Goal: Task Accomplishment & Management: Manage account settings

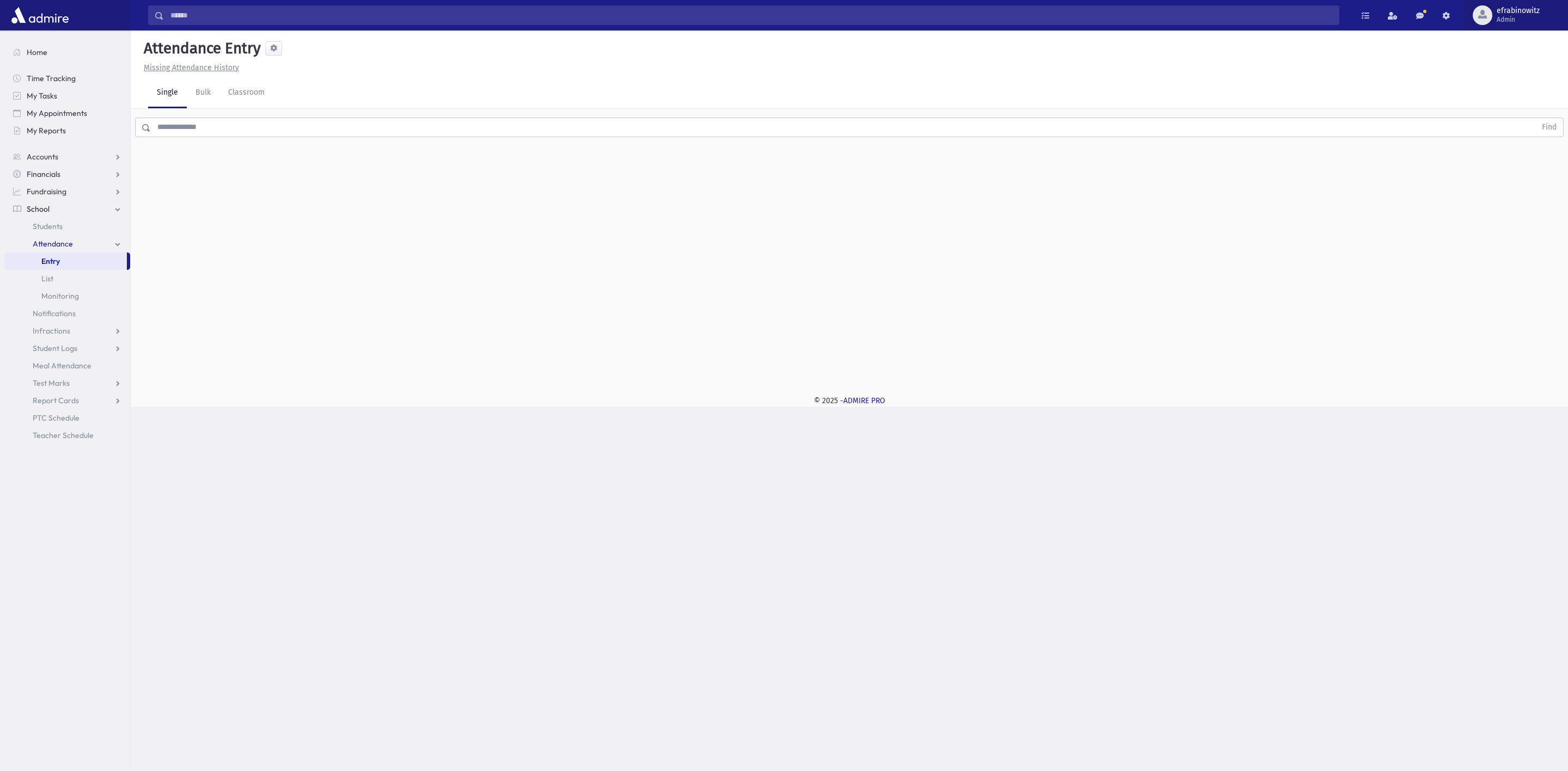
drag, startPoint x: 0, startPoint y: 0, endPoint x: 1514, endPoint y: 15, distance: 1514.1
click at [1514, 15] on span "Admin" at bounding box center [1518, 19] width 43 height 9
click at [1513, 163] on link "Manage Logins" at bounding box center [1507, 160] width 87 height 20
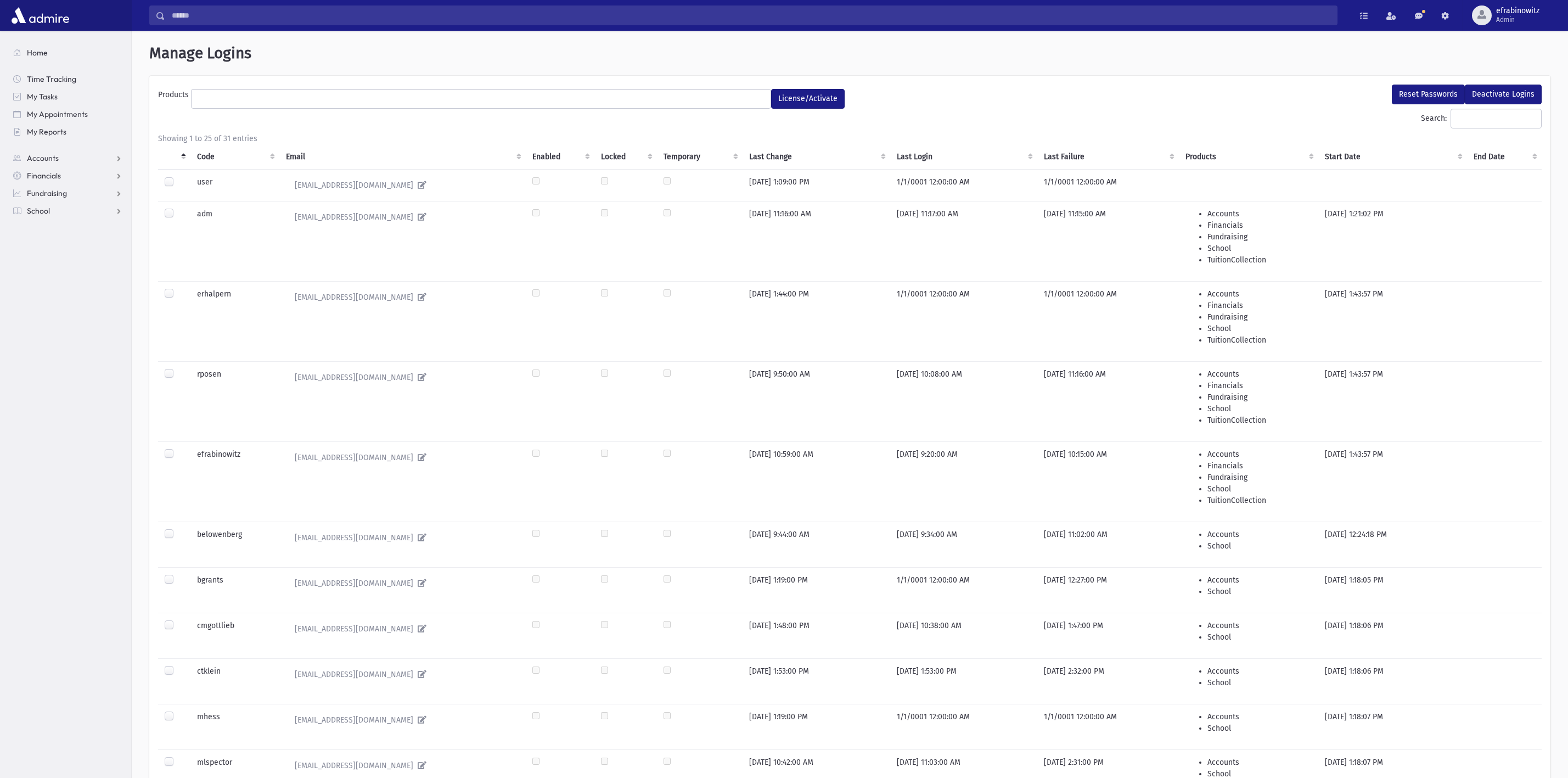
select select
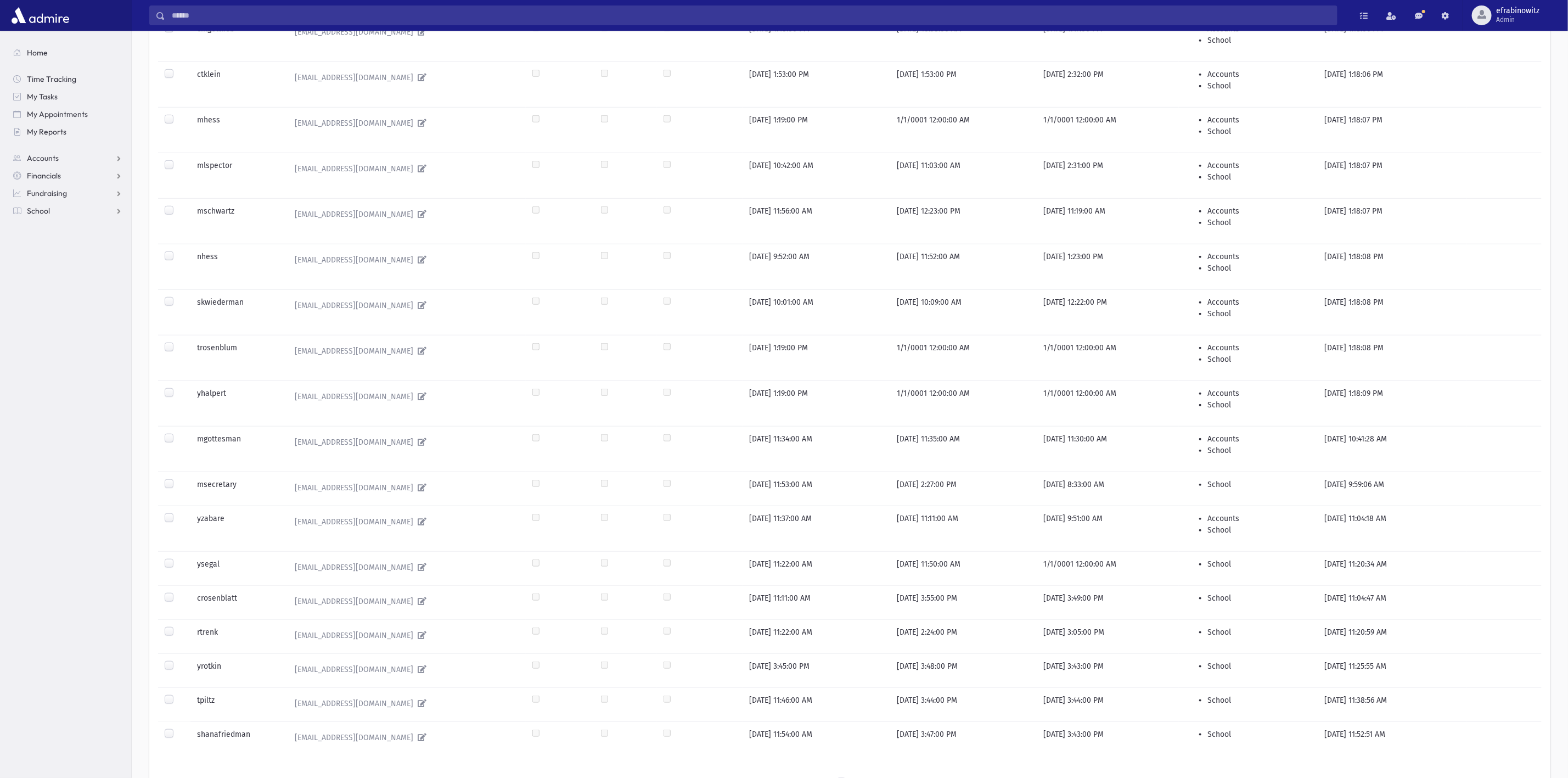
scroll to position [680, 0]
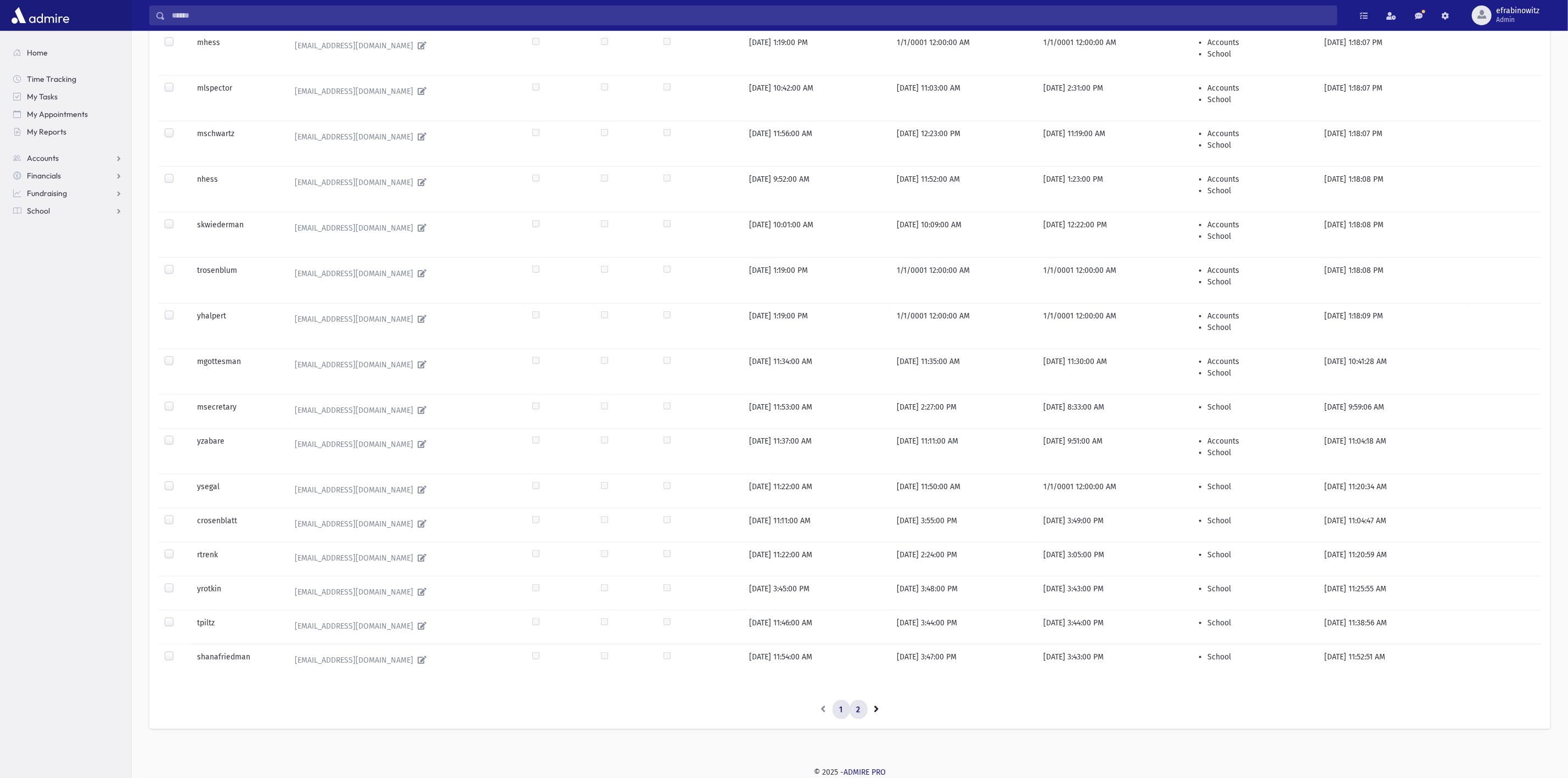
drag, startPoint x: 895, startPoint y: 704, endPoint x: 862, endPoint y: 707, distance: 33.1
click at [862, 707] on link "2" at bounding box center [859, 710] width 18 height 20
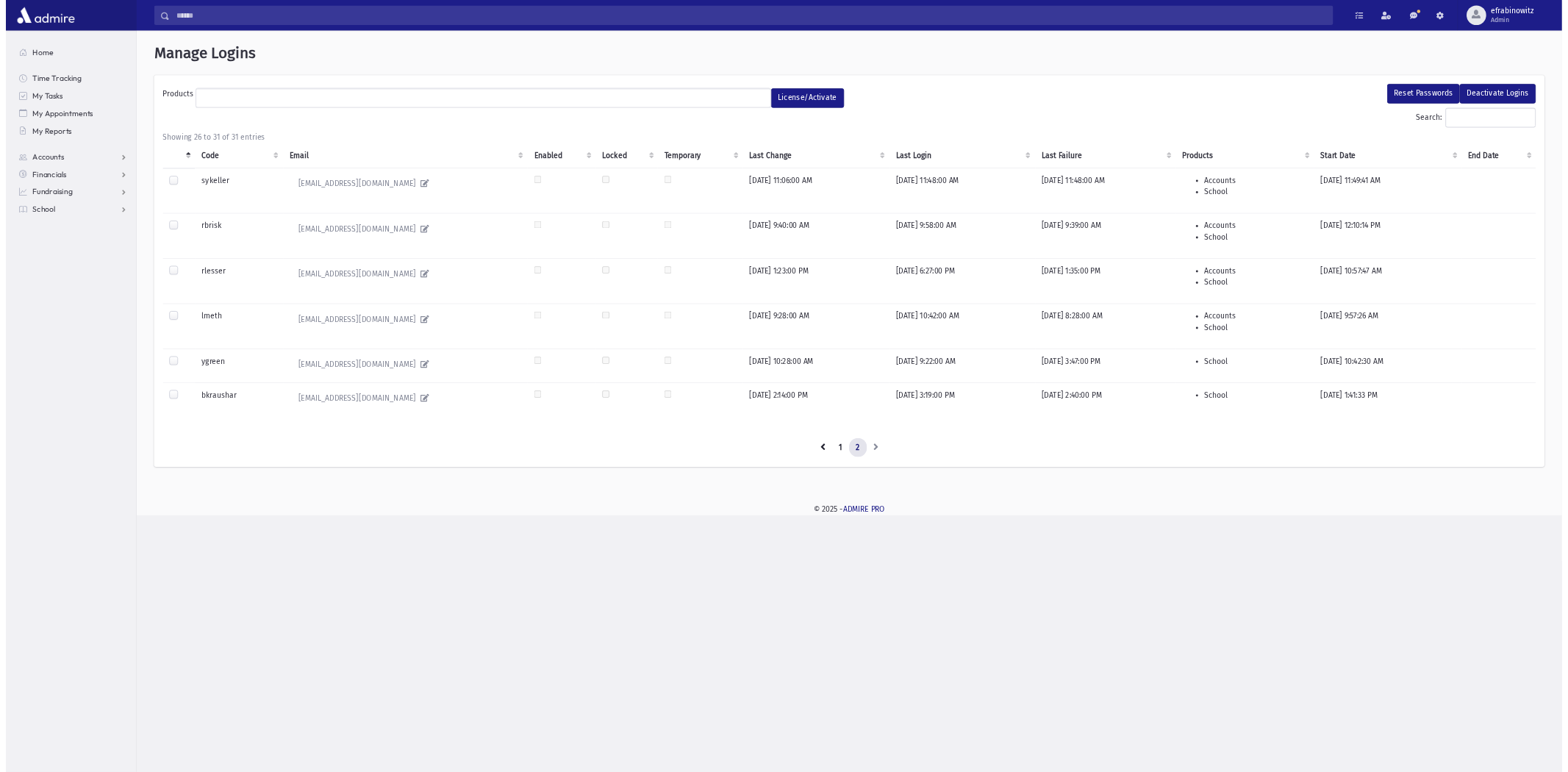
scroll to position [0, 0]
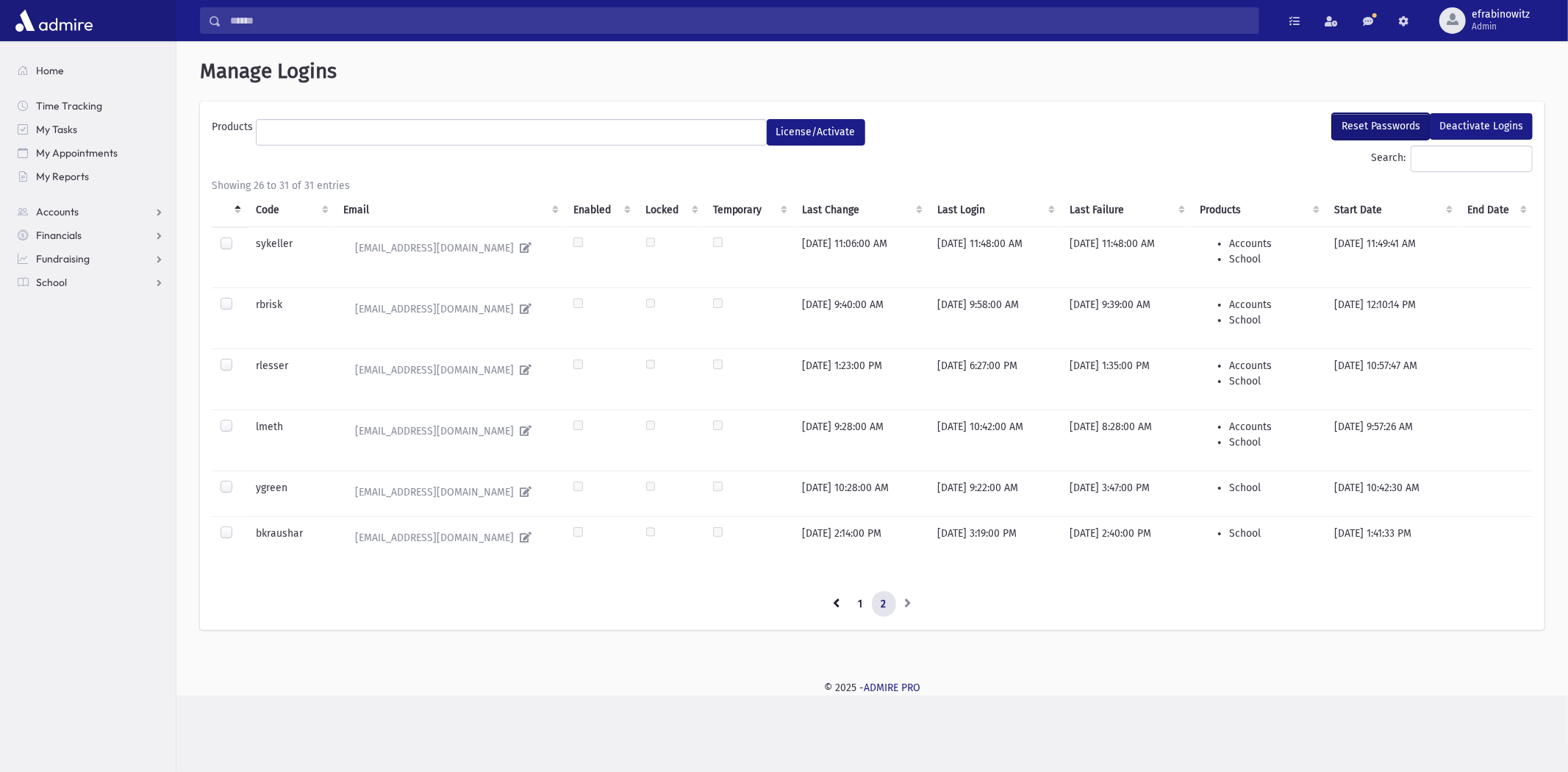
click at [1382, 122] on button "Reset Passwords" at bounding box center [1381, 127] width 98 height 26
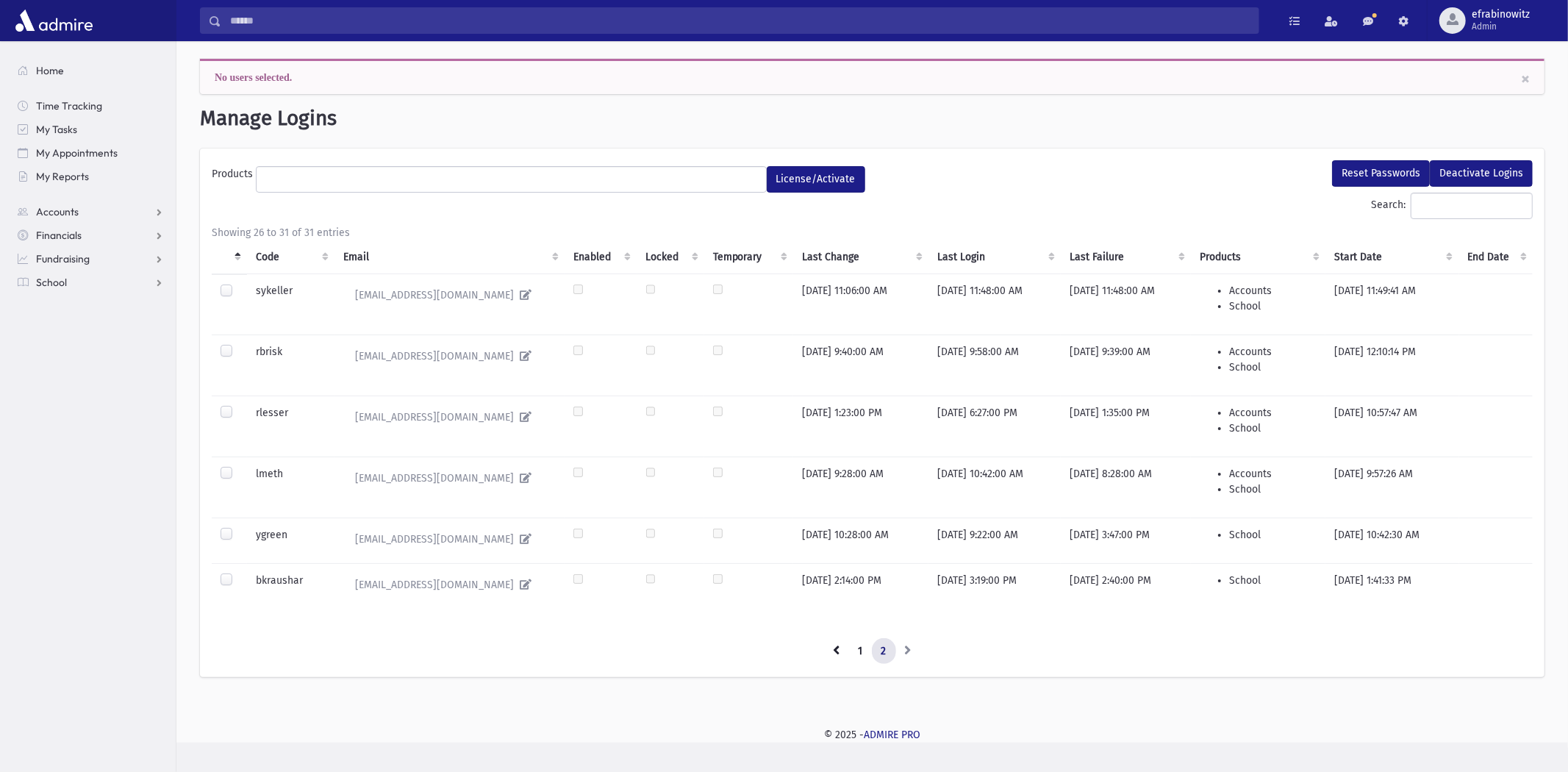
click at [228, 585] on div at bounding box center [228, 581] width 17 height 17
drag, startPoint x: 222, startPoint y: 578, endPoint x: 238, endPoint y: 583, distance: 16.8
click at [238, 573] on label at bounding box center [238, 573] width 0 height 0
click at [1405, 164] on button "Reset Passwords" at bounding box center [1381, 173] width 98 height 26
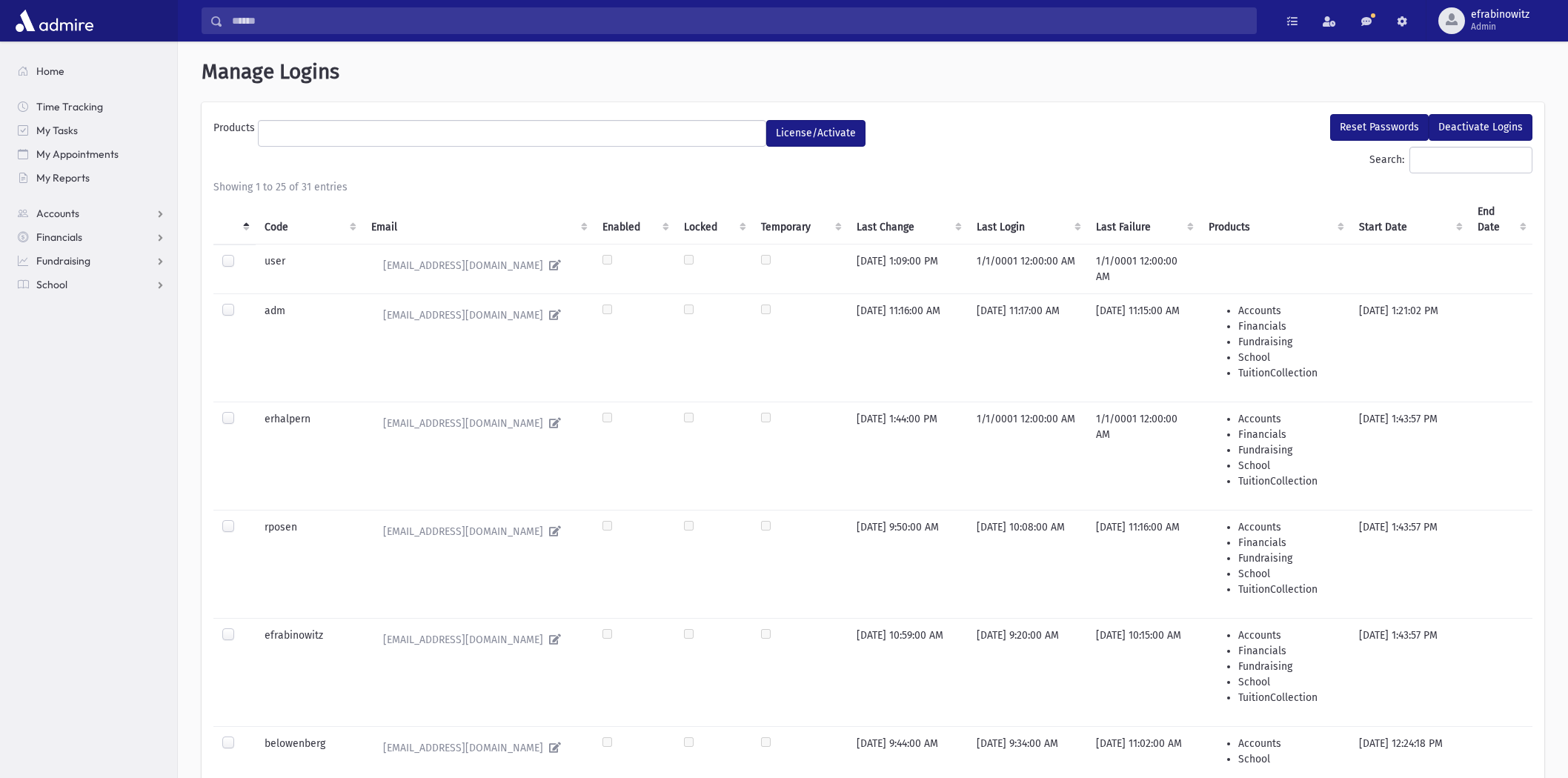
select select
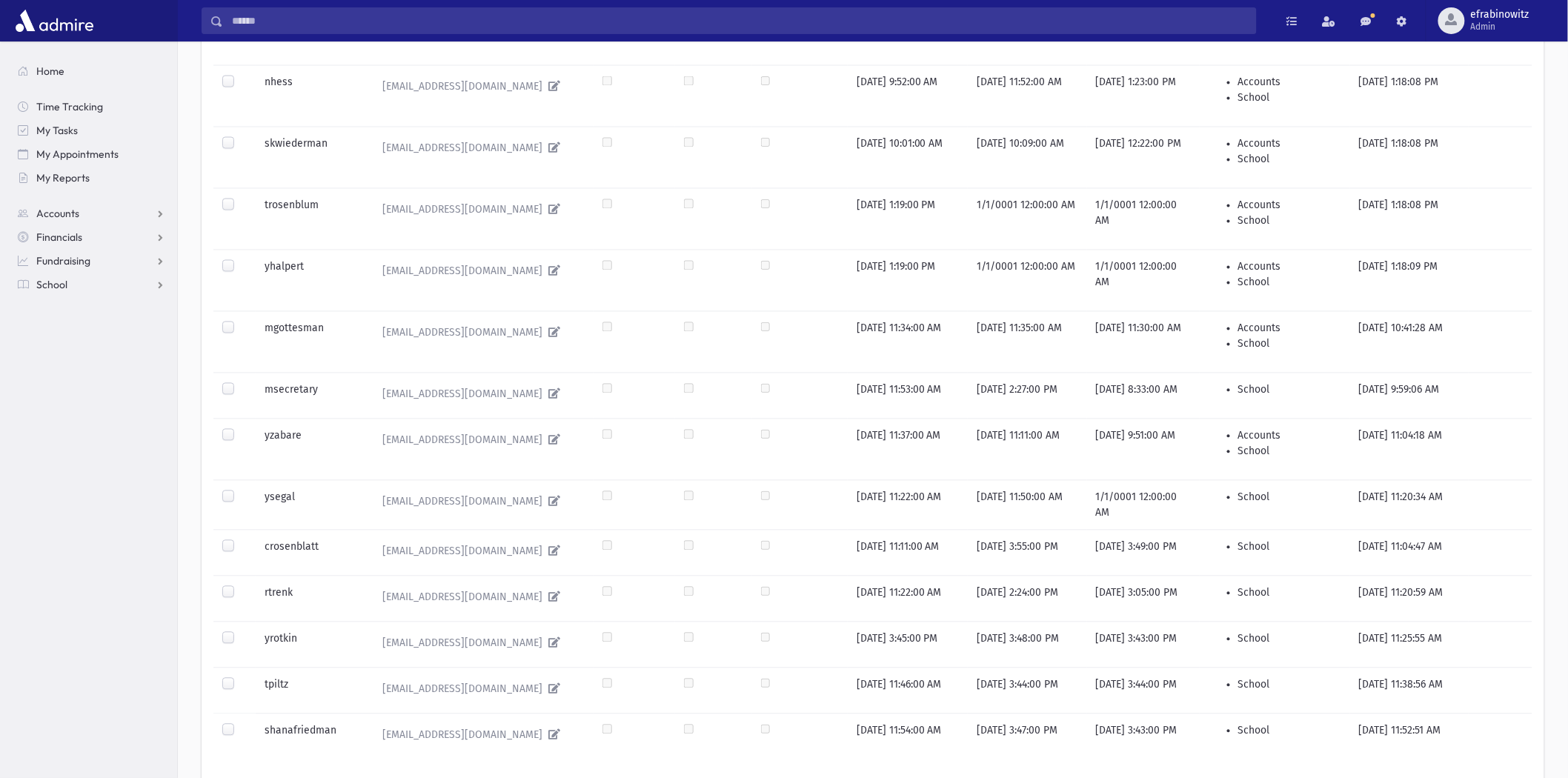
scroll to position [1225, 0]
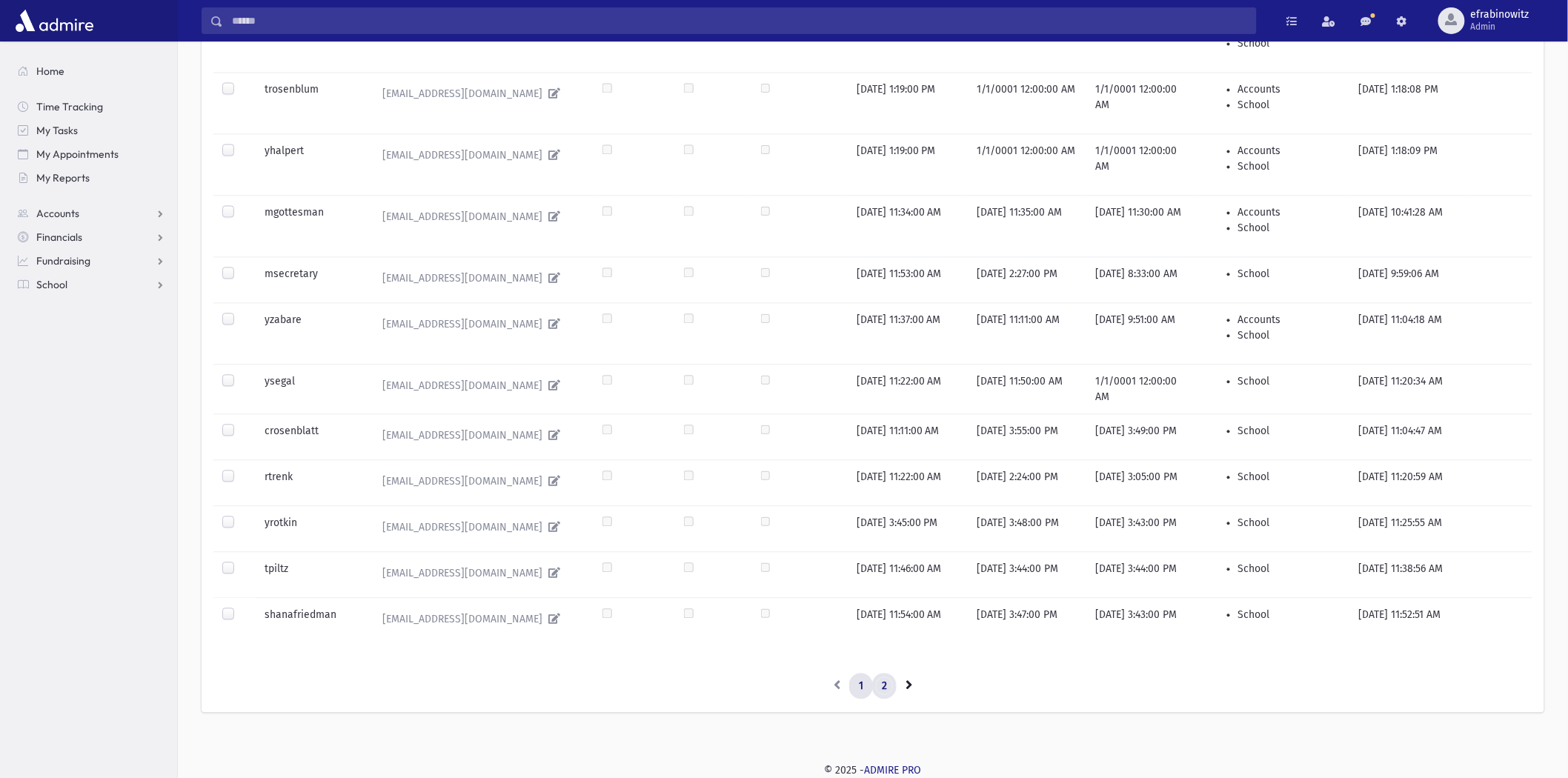
click at [890, 685] on link "2" at bounding box center [885, 686] width 25 height 27
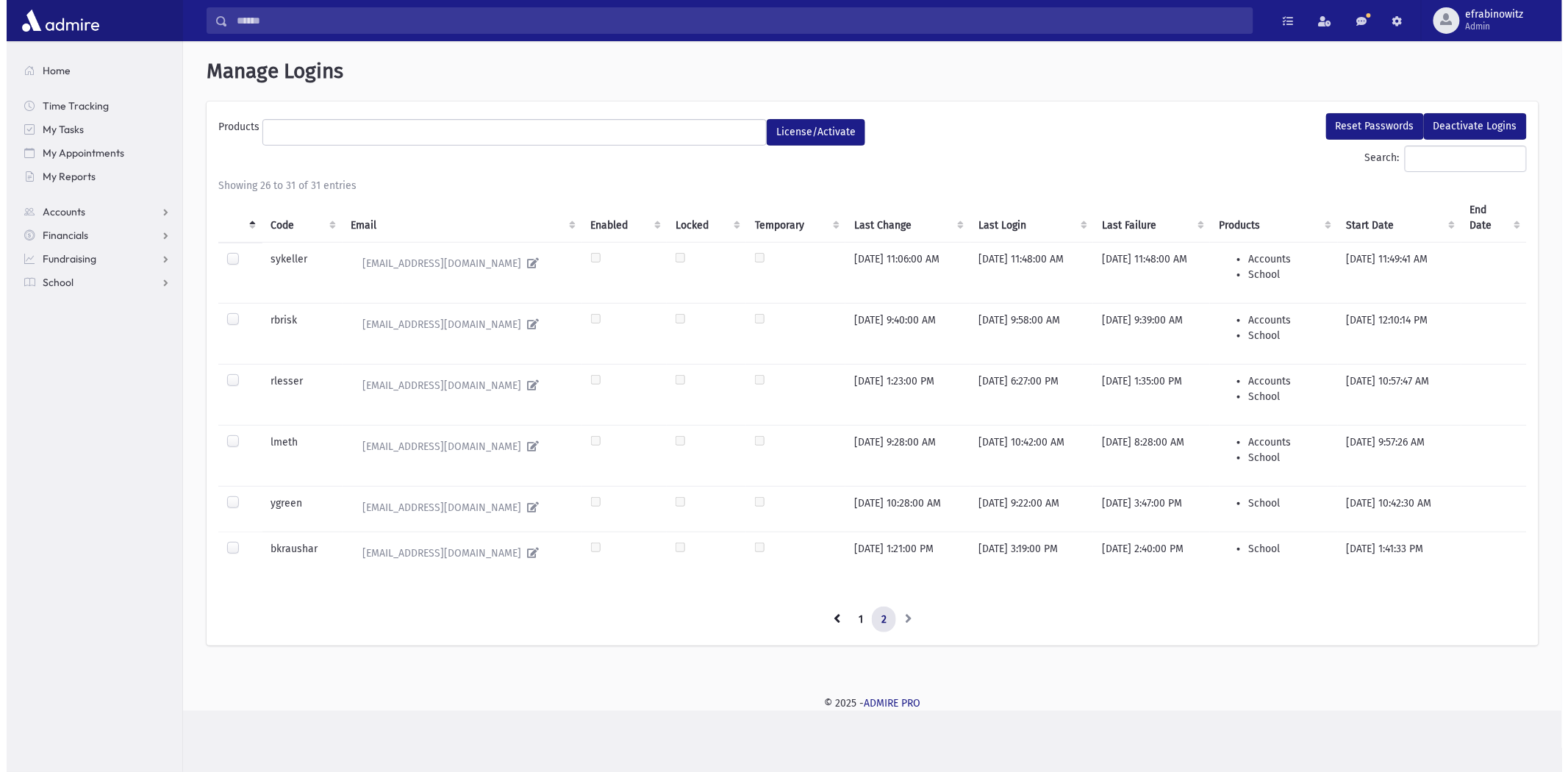
scroll to position [0, 0]
